Goal: Navigation & Orientation: Find specific page/section

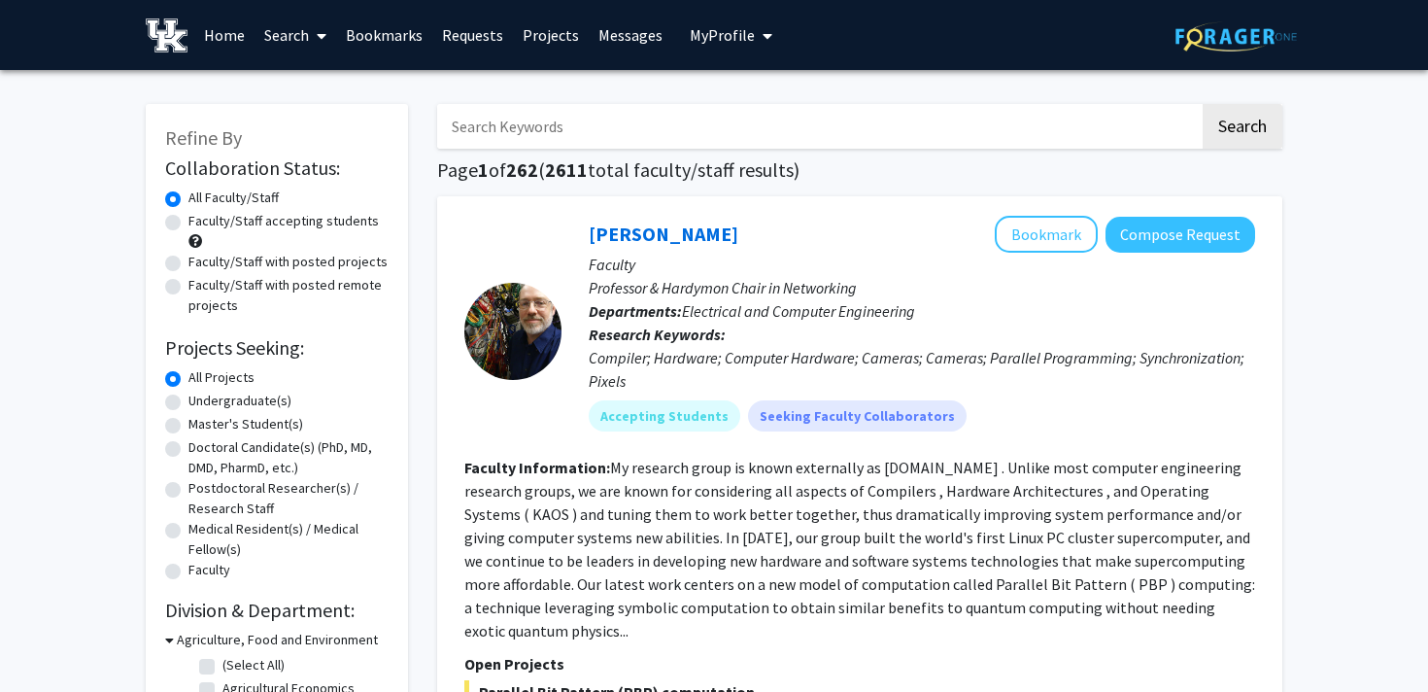
click at [609, 41] on link "Messages" at bounding box center [631, 35] width 84 height 68
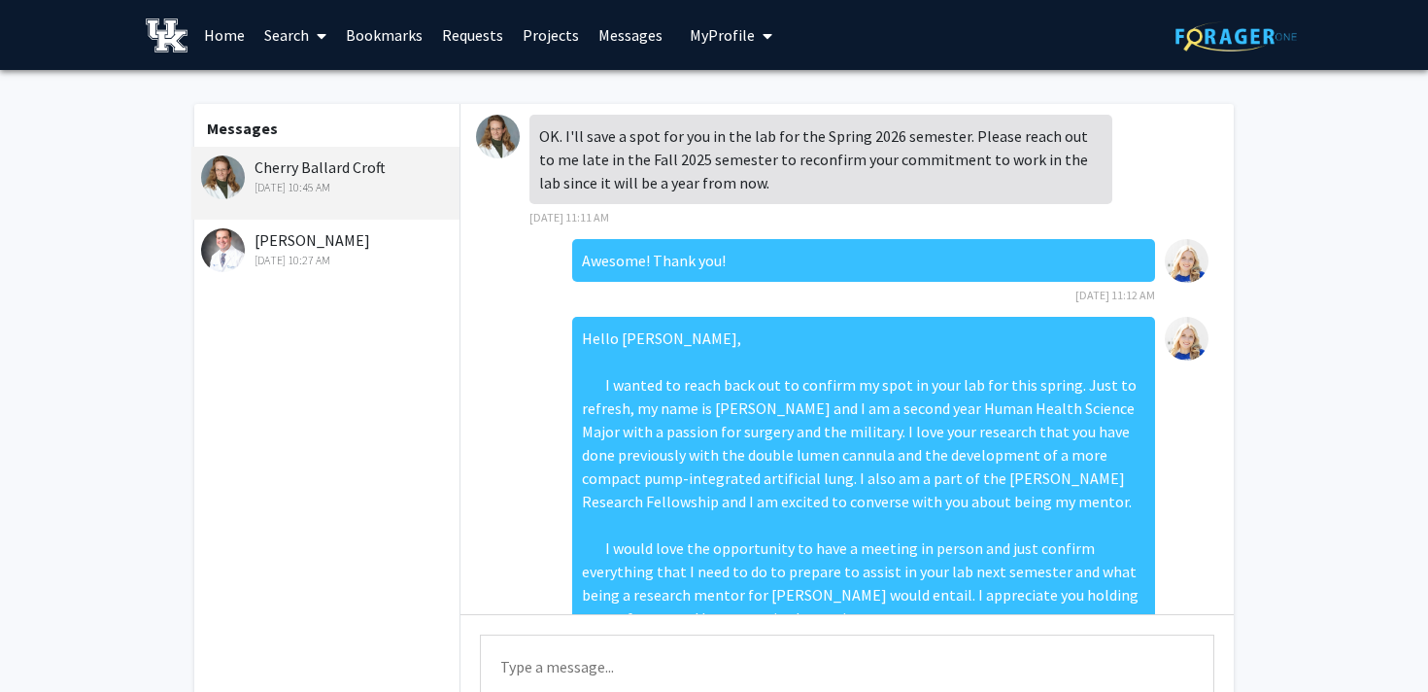
scroll to position [532, 0]
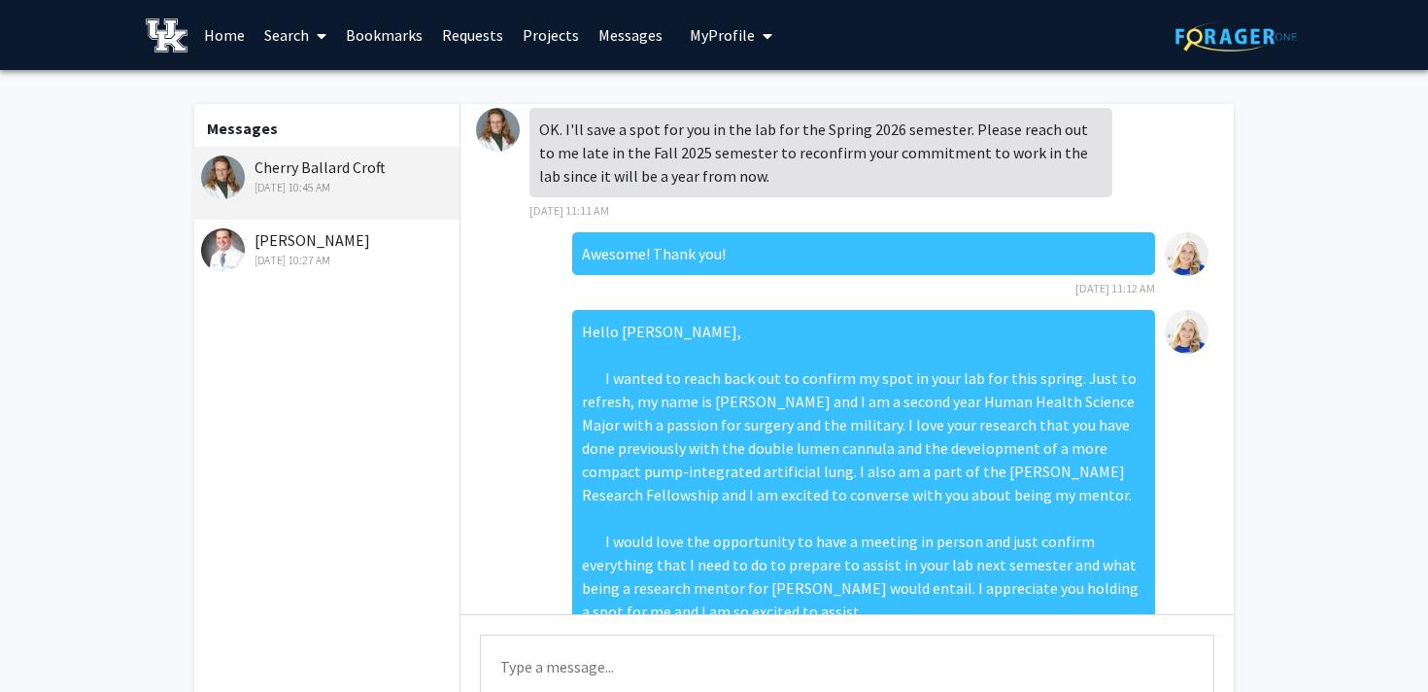
click at [337, 171] on div "[PERSON_NAME] [PERSON_NAME] [DATE] 10:45 AM" at bounding box center [328, 175] width 254 height 41
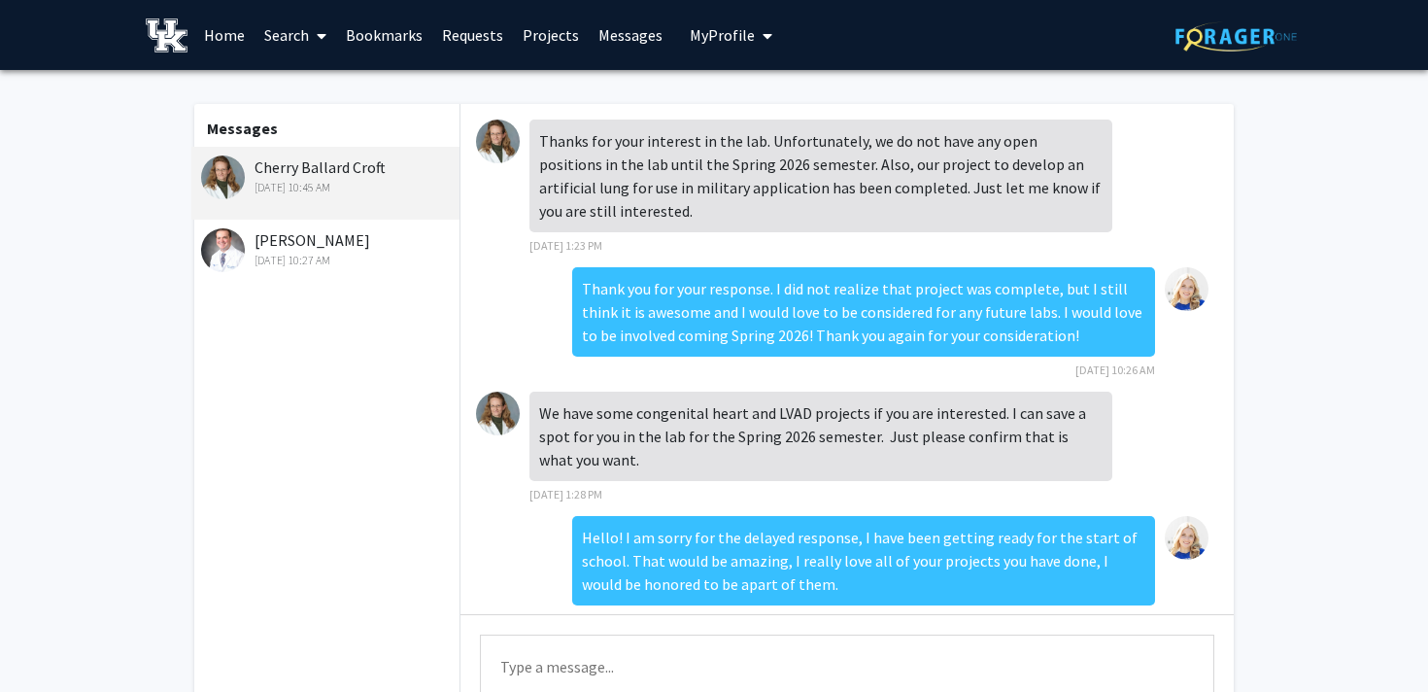
scroll to position [648, 0]
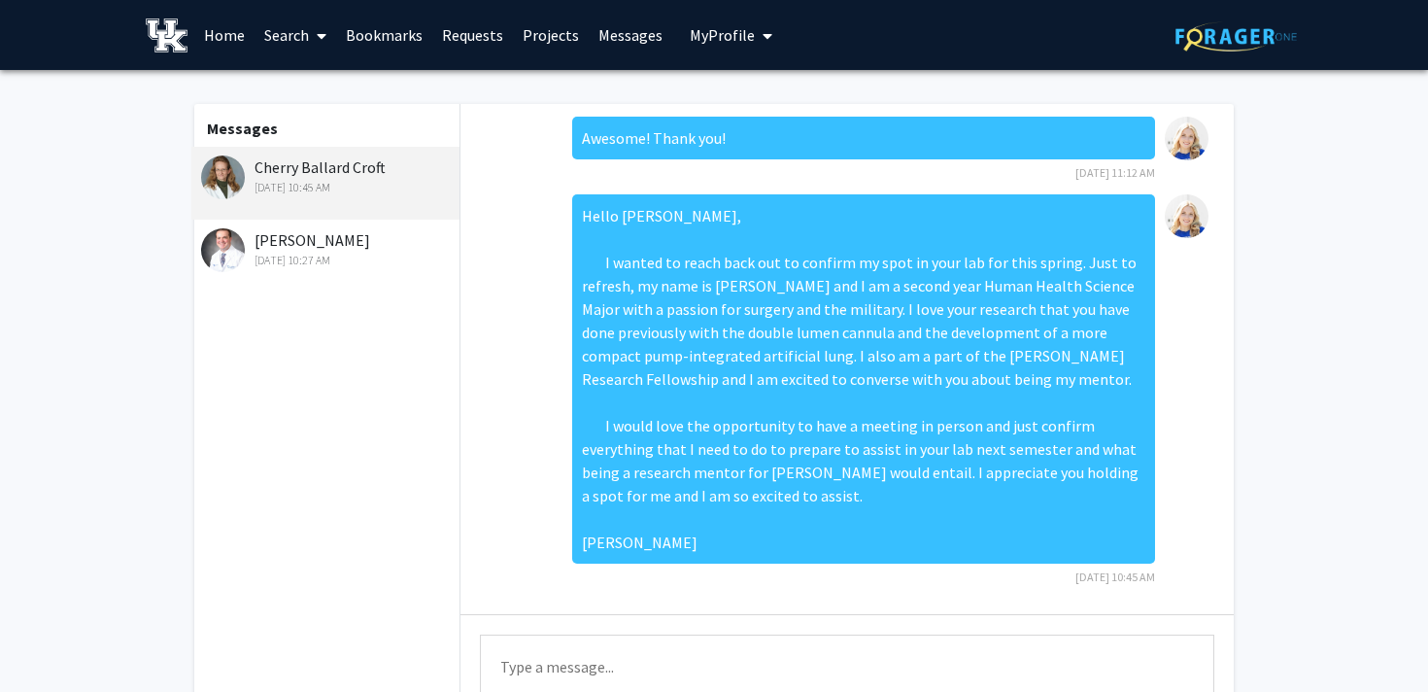
click at [380, 23] on link "Bookmarks" at bounding box center [384, 35] width 96 height 68
